Goal: Transaction & Acquisition: Purchase product/service

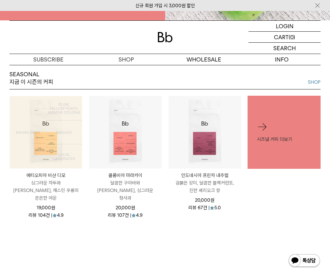
scroll to position [251, 0]
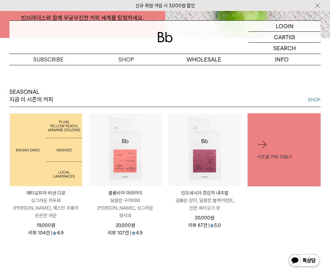
click at [24, 156] on img at bounding box center [46, 150] width 72 height 72
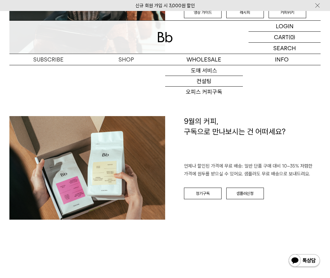
scroll to position [690, 0]
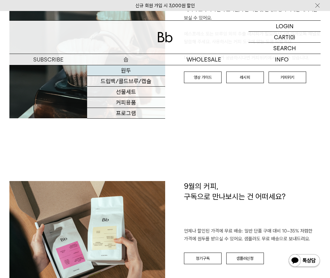
click at [126, 67] on link "원두" at bounding box center [126, 70] width 78 height 11
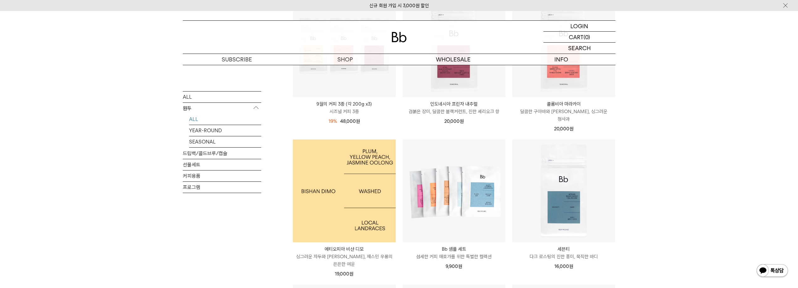
scroll to position [188, 0]
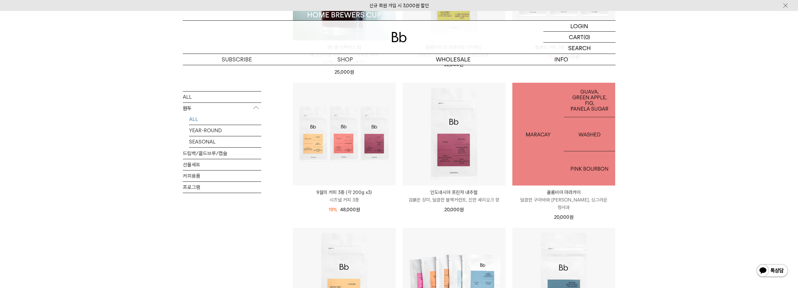
click at [330, 147] on img at bounding box center [563, 134] width 103 height 103
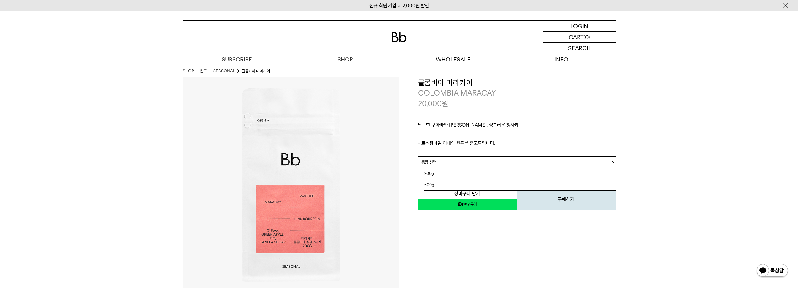
click at [471, 166] on link "= 용량 선택 =" at bounding box center [517, 162] width 198 height 11
click at [471, 164] on link "= 용량 선택 =" at bounding box center [517, 162] width 198 height 11
click at [468, 162] on link "= 용량 선택 =" at bounding box center [517, 162] width 198 height 11
click at [467, 185] on li "600g" at bounding box center [519, 184] width 191 height 11
click at [459, 171] on link "= 용량을 먼저 선택해 주세요 =" at bounding box center [517, 173] width 198 height 11
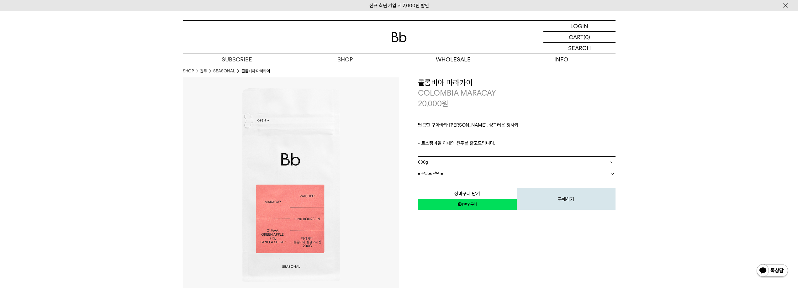
click at [459, 174] on link "= 분쇄도 선택 =" at bounding box center [517, 173] width 198 height 11
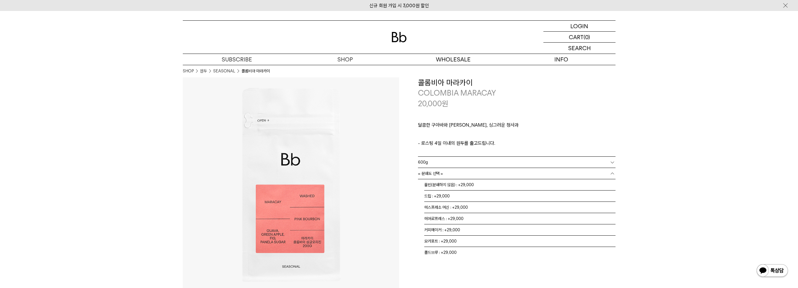
click at [454, 174] on link "= 분쇄도 선택 =" at bounding box center [517, 173] width 198 height 11
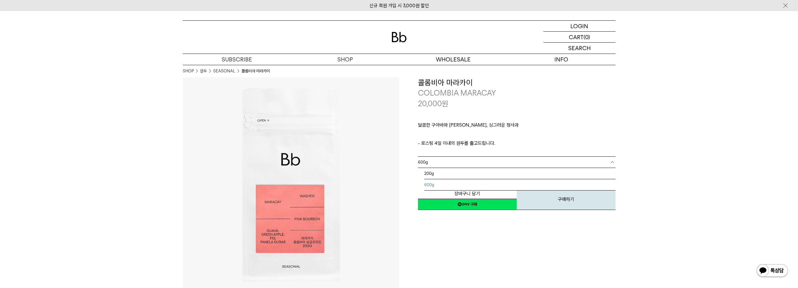
click at [450, 165] on link "600g" at bounding box center [517, 162] width 198 height 11
click at [441, 175] on li "200g" at bounding box center [519, 173] width 191 height 11
click at [0, 0] on p "도매" at bounding box center [0, 0] width 0 height 0
click at [449, 60] on p "도매" at bounding box center [453, 59] width 108 height 11
click at [451, 57] on p "도매" at bounding box center [453, 59] width 108 height 11
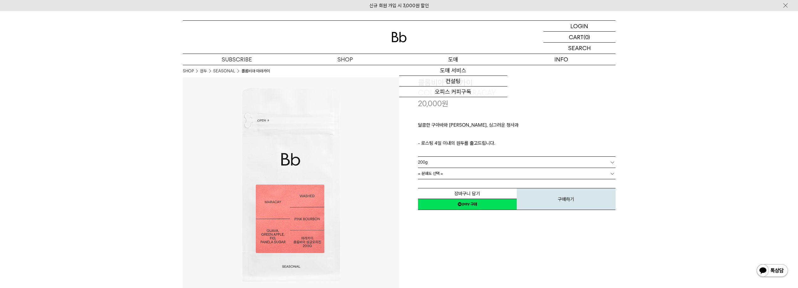
click at [451, 57] on p "도매" at bounding box center [453, 59] width 108 height 11
click at [388, 30] on div at bounding box center [399, 37] width 433 height 33
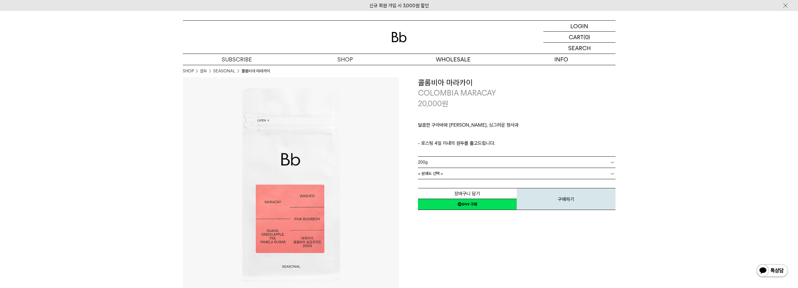
click at [399, 37] on img at bounding box center [399, 37] width 15 height 10
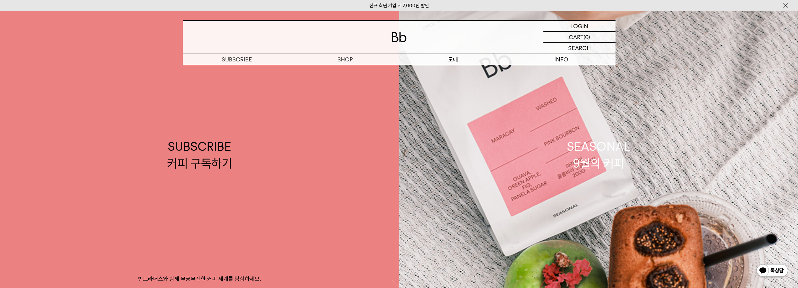
click at [458, 60] on p "도매" at bounding box center [453, 59] width 108 height 11
click at [455, 60] on p "도매" at bounding box center [453, 59] width 108 height 11
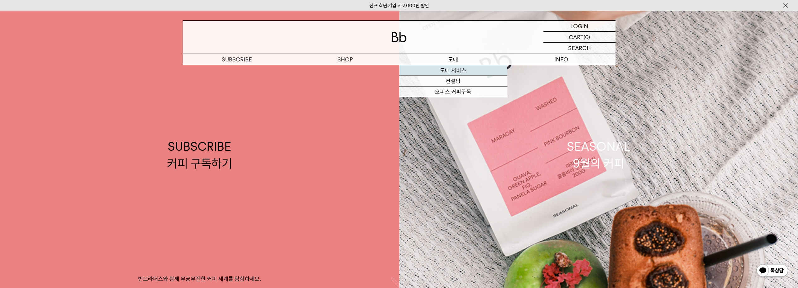
click at [455, 70] on link "도매 서비스" at bounding box center [453, 70] width 108 height 11
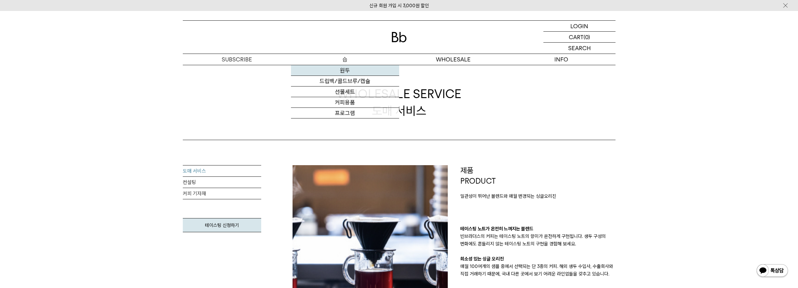
click at [339, 70] on link "원두" at bounding box center [345, 70] width 108 height 11
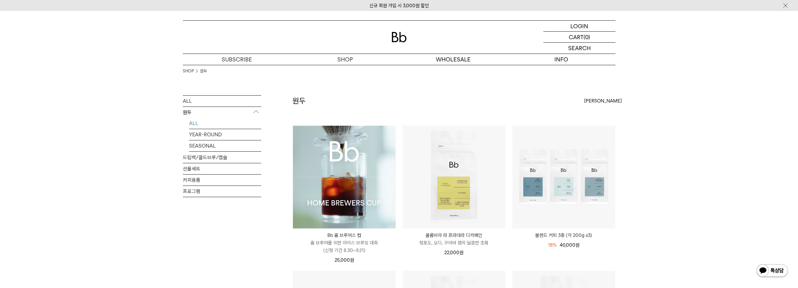
click at [0, 0] on img at bounding box center [0, 0] width 0 height 0
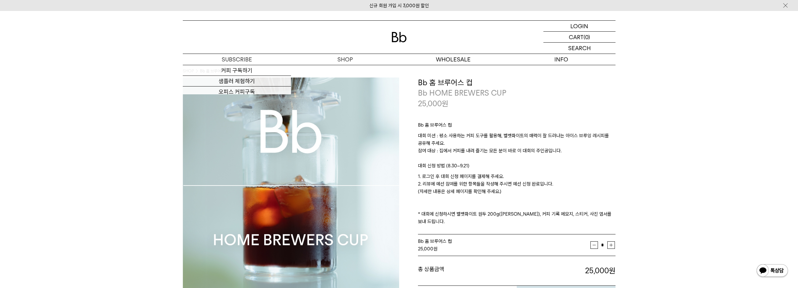
drag, startPoint x: 252, startPoint y: 94, endPoint x: 281, endPoint y: 24, distance: 75.6
